Goal: Information Seeking & Learning: Learn about a topic

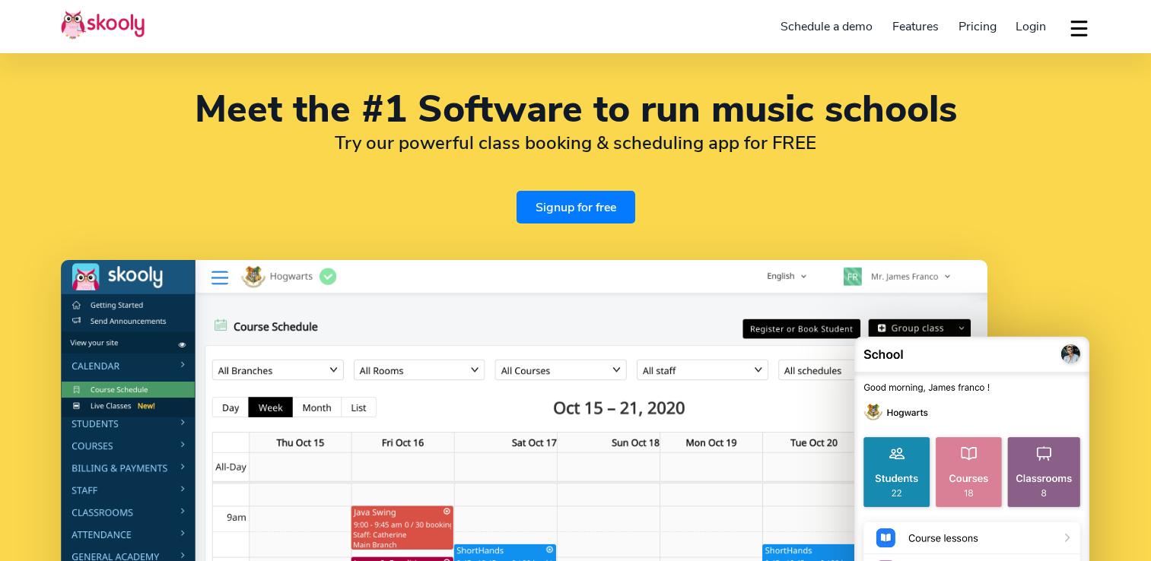
select select "en"
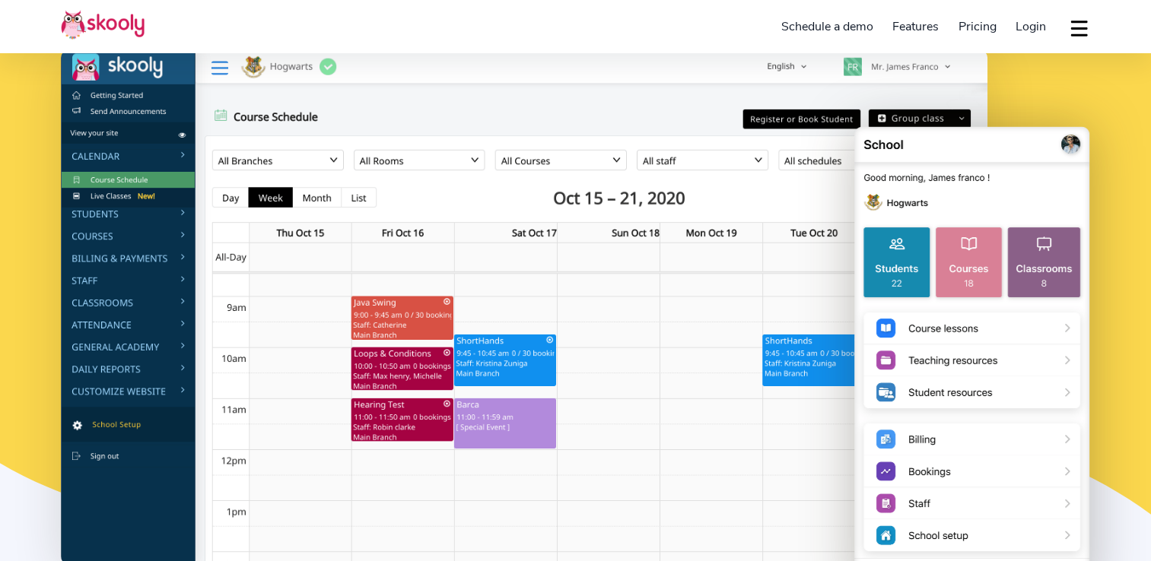
select select "60"
select select "[GEOGRAPHIC_DATA]"
select select "[GEOGRAPHIC_DATA]/Kuala_Lumpur"
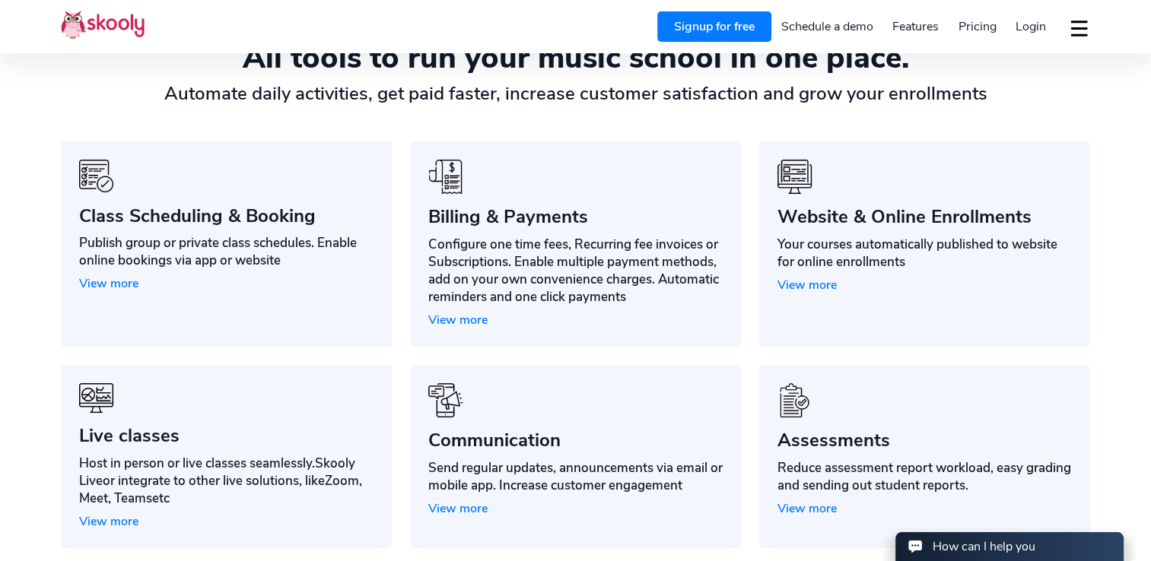
scroll to position [1138, 0]
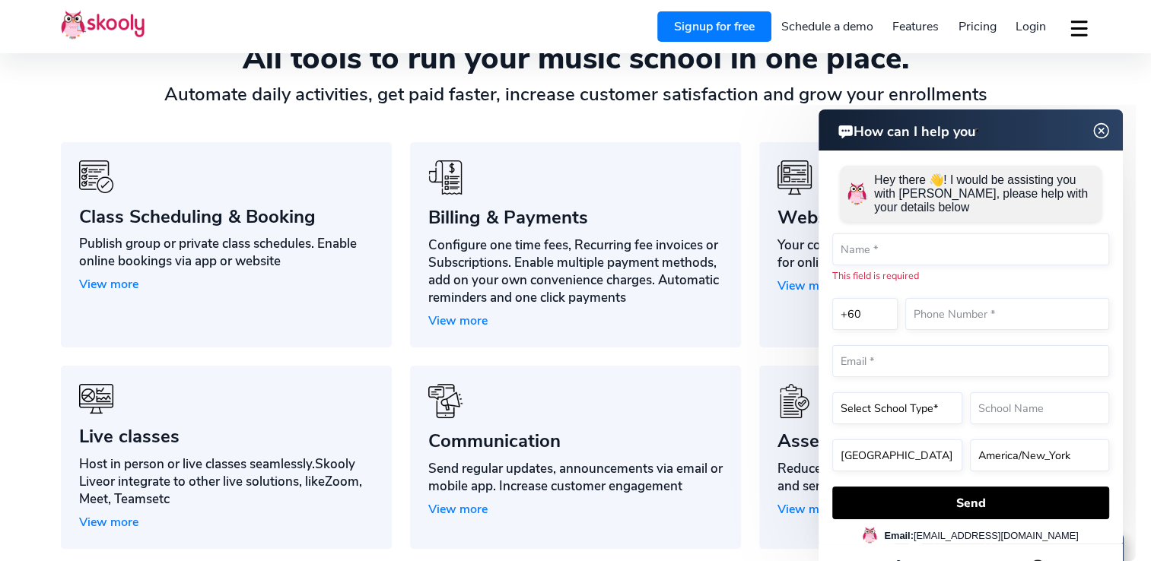
click at [1104, 127] on img at bounding box center [1101, 131] width 29 height 19
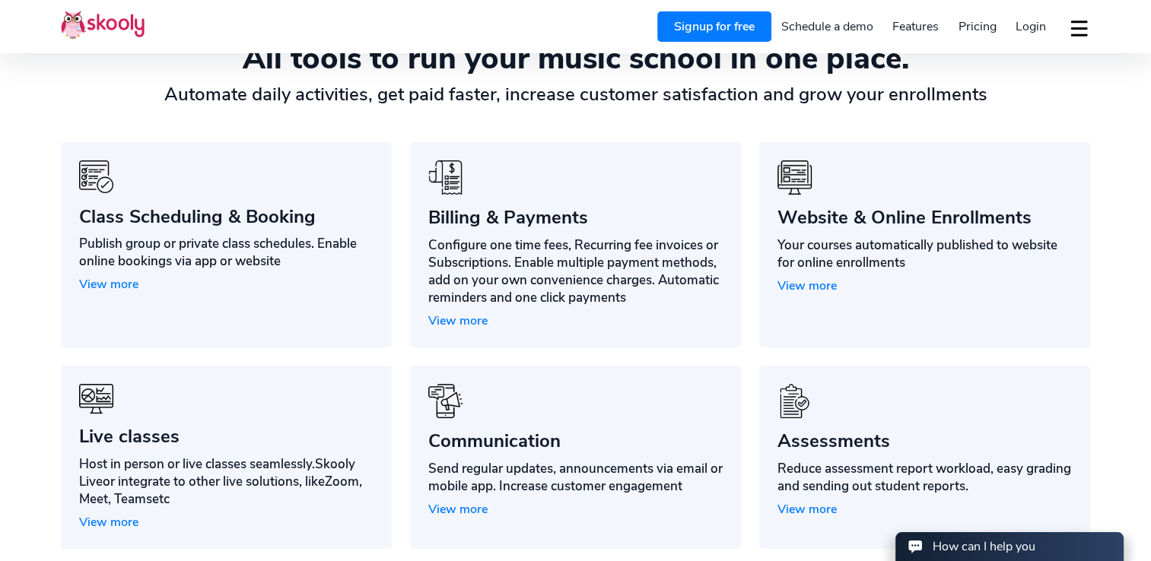
click at [196, 465] on div "Host in person or live classes seamlessly. Skooly Live or integrate to other li…" at bounding box center [226, 482] width 294 height 52
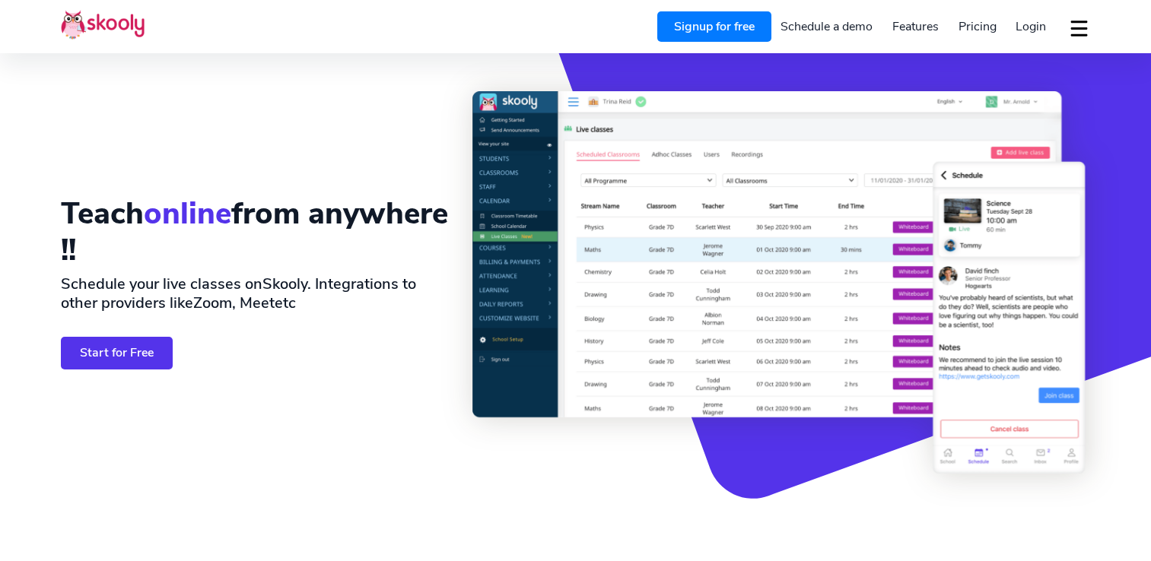
select select "en"
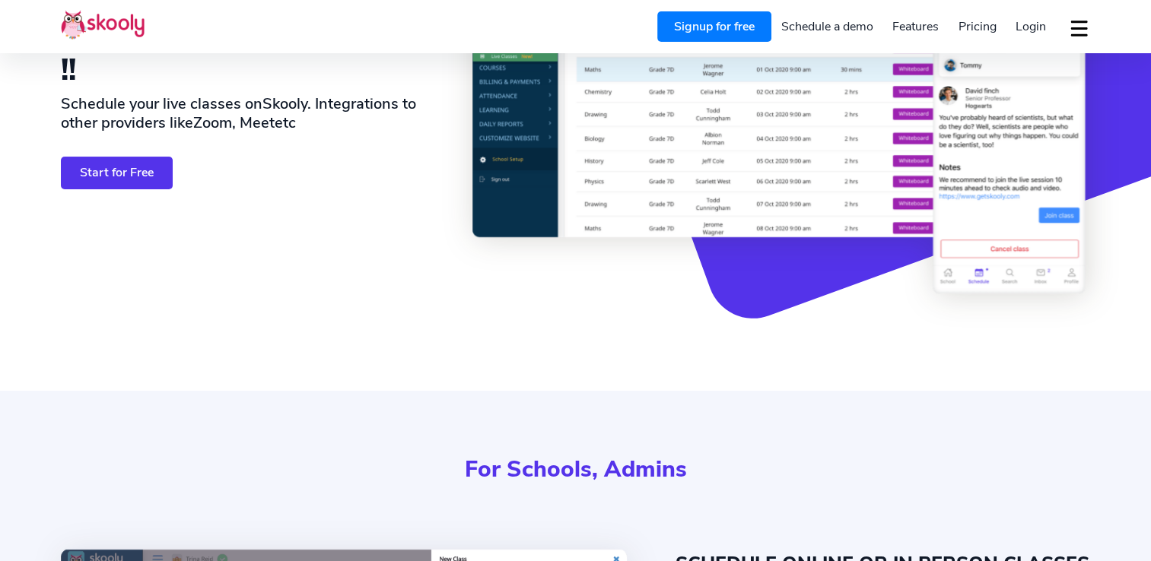
select select "60"
select select "[GEOGRAPHIC_DATA]"
select select "[GEOGRAPHIC_DATA]/Kuala_Lumpur"
